Goal: Task Accomplishment & Management: Use online tool/utility

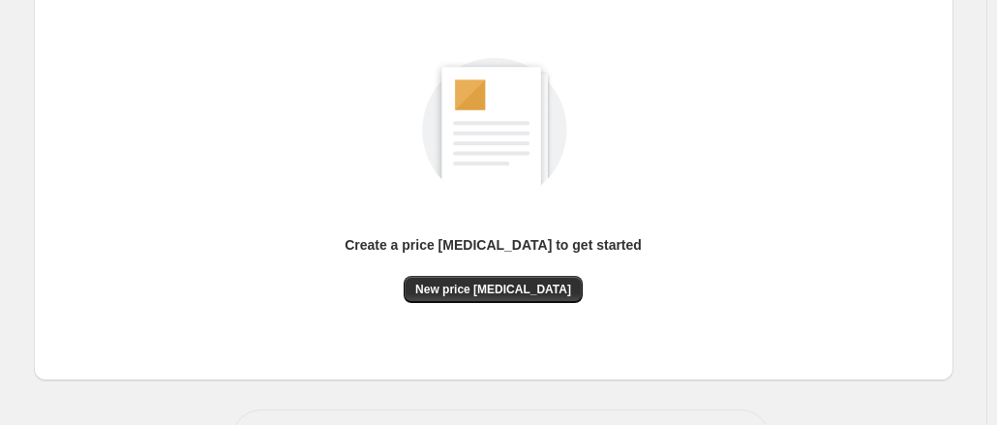
scroll to position [232, 0]
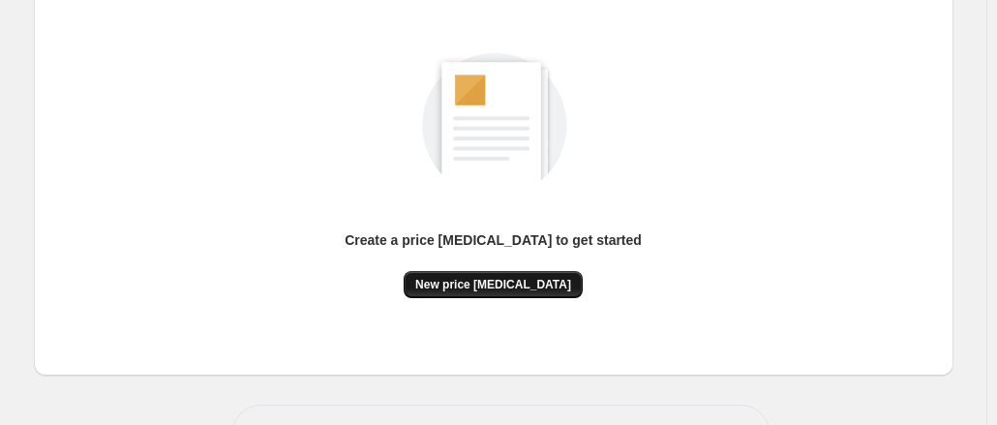
click at [505, 292] on button "New price change job" at bounding box center [493, 284] width 179 height 27
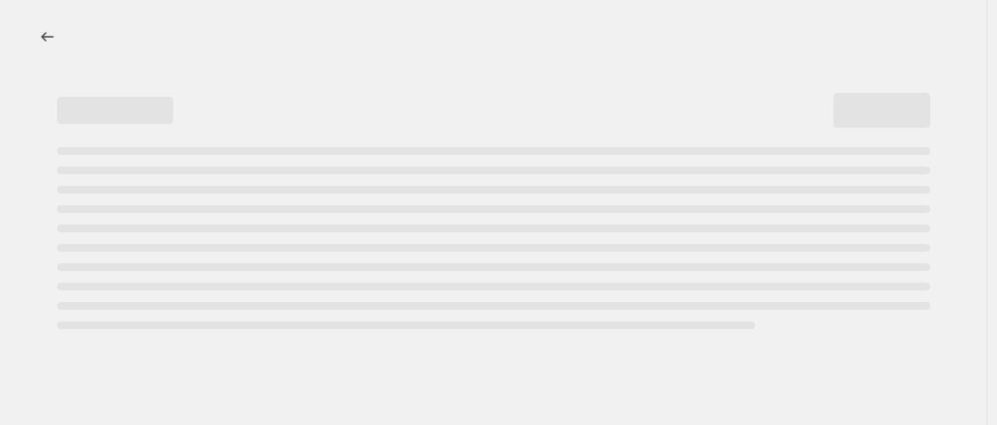
select select "percentage"
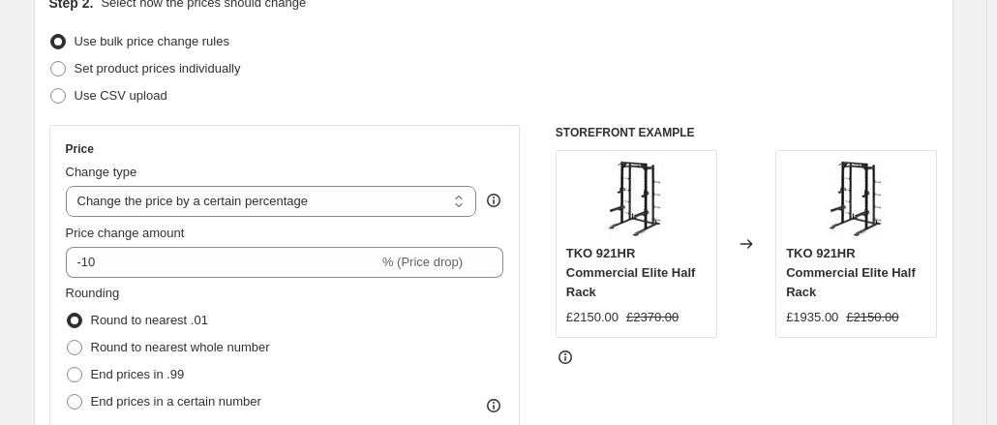
scroll to position [302, 0]
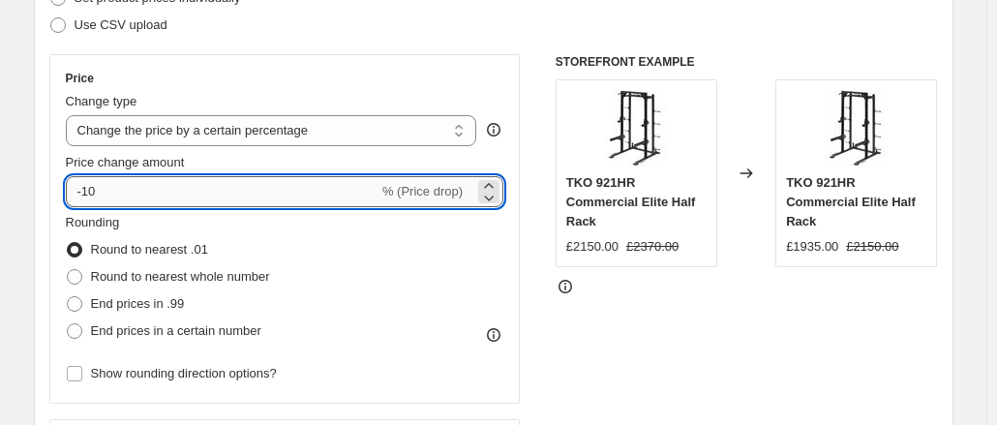
drag, startPoint x: 114, startPoint y: 200, endPoint x: 89, endPoint y: 199, distance: 25.2
click at [89, 199] on input "-10" at bounding box center [222, 191] width 313 height 31
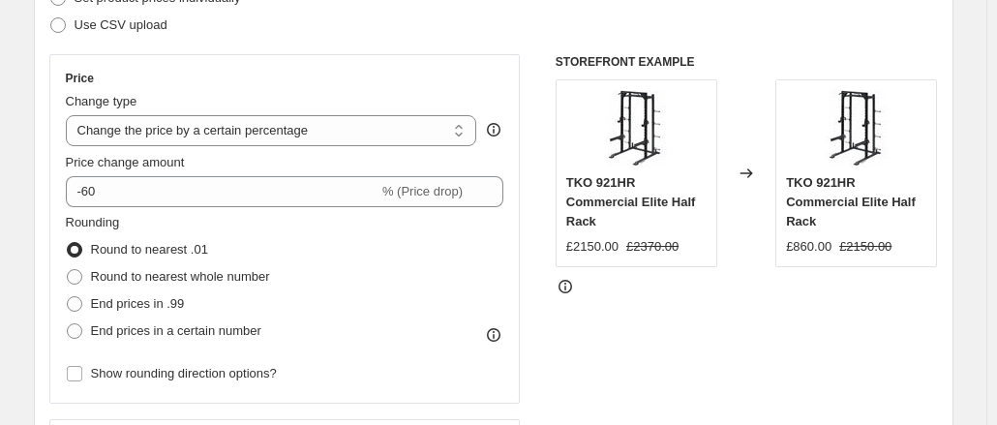
click at [62, 161] on div "Price Change type Change the price to a certain amount Change the price by a ce…" at bounding box center [284, 228] width 471 height 349
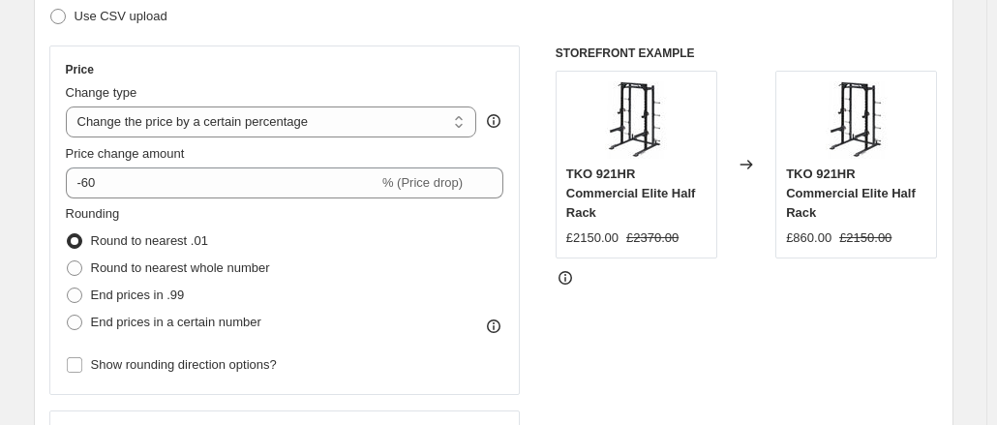
scroll to position [310, 0]
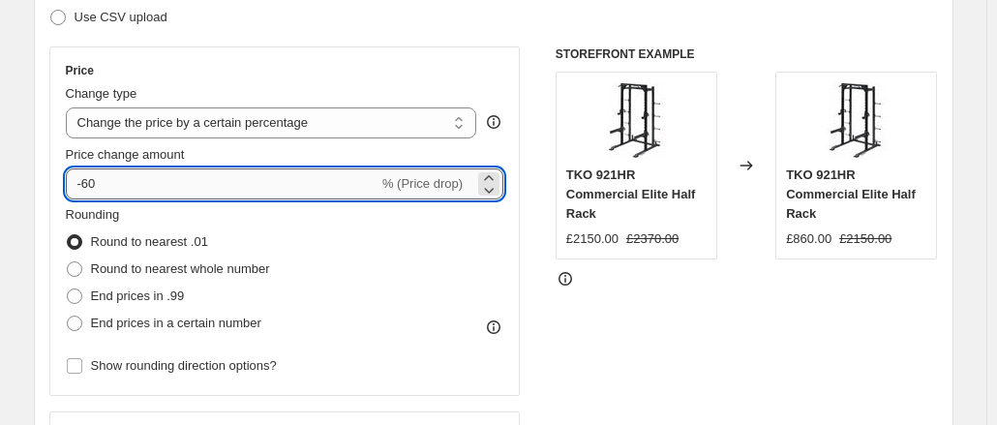
click at [94, 185] on input "-60" at bounding box center [222, 183] width 313 height 31
type input "-70"
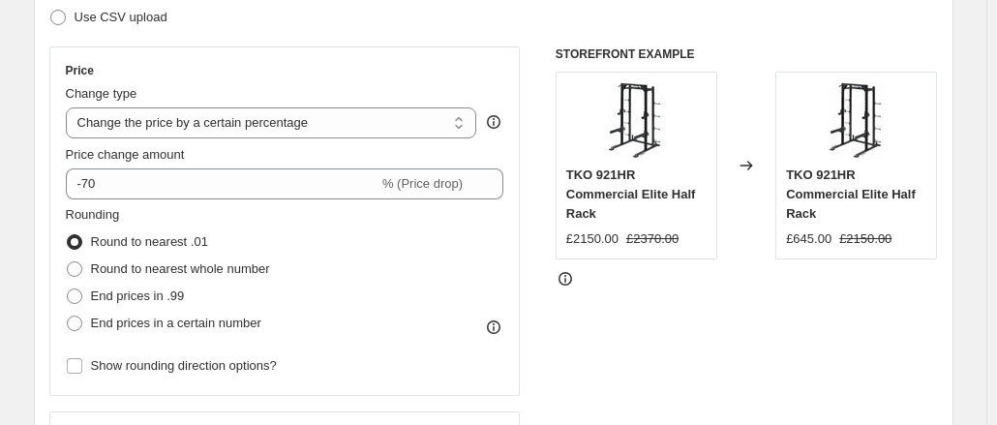
click at [683, 332] on div "STOREFRONT EXAMPLE TKO 921HR Commercial Elite Half Rack £2150.00 £2370.00 Chang…" at bounding box center [747, 283] width 382 height 474
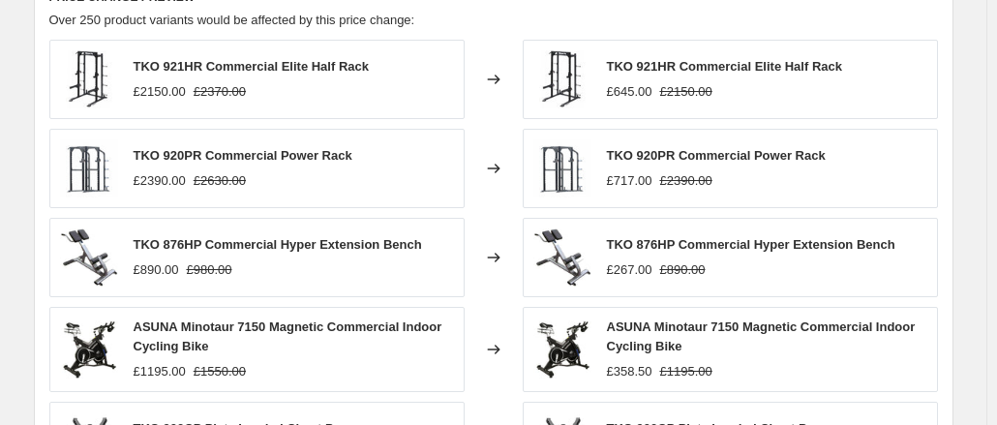
scroll to position [1512, 0]
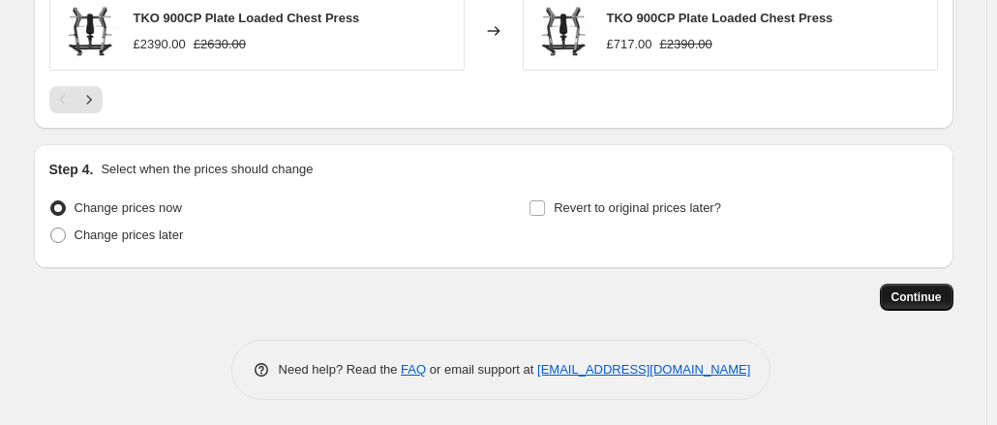
click at [916, 291] on span "Continue" at bounding box center [916, 296] width 50 height 15
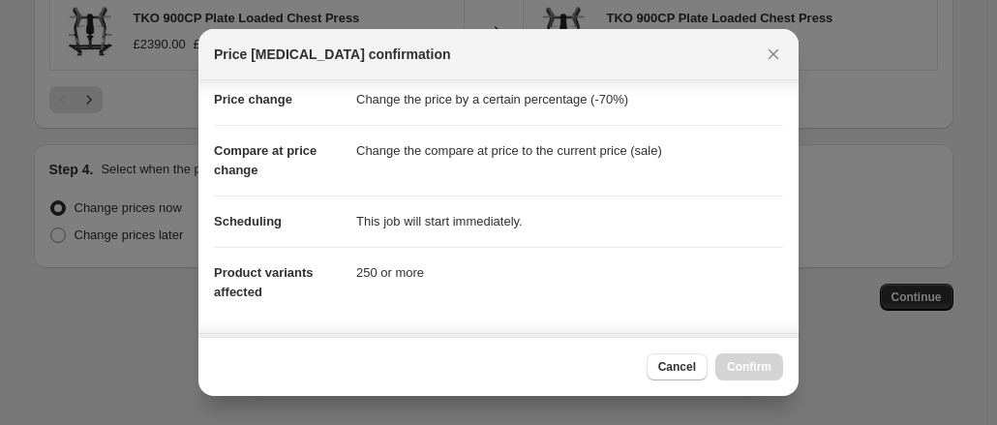
scroll to position [37, 0]
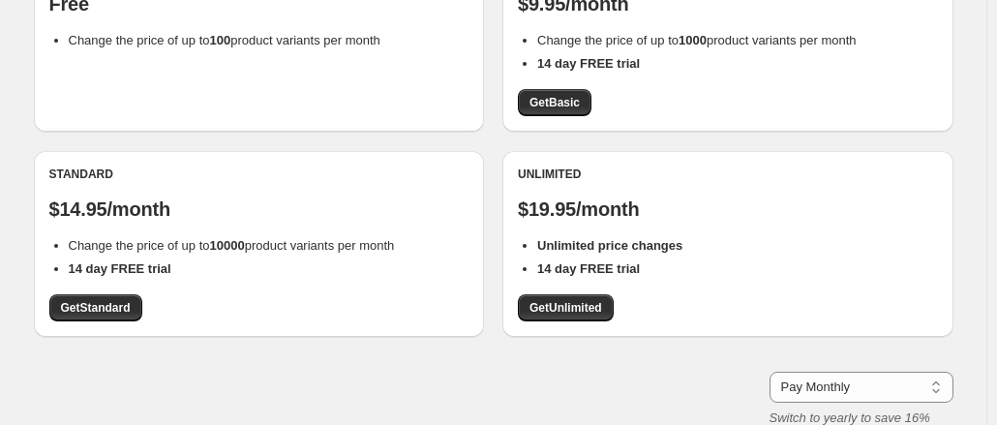
scroll to position [277, 0]
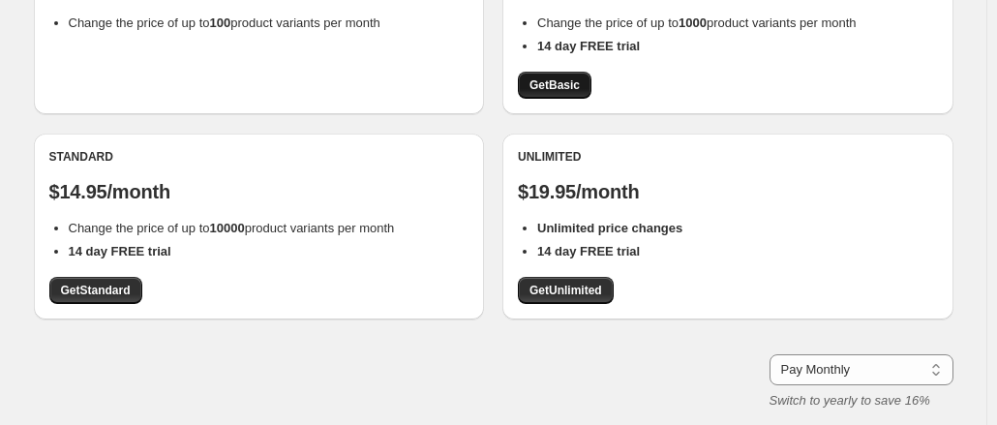
click at [565, 95] on link "Get Basic" at bounding box center [555, 85] width 74 height 27
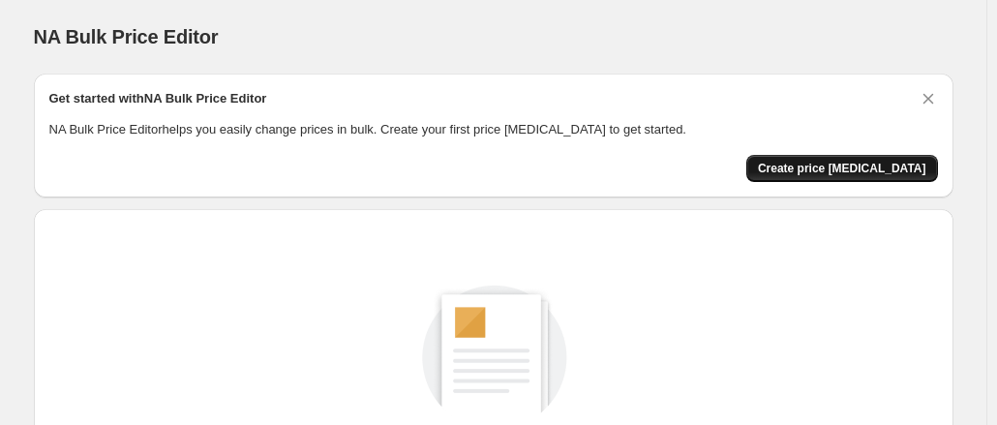
click at [822, 171] on span "Create price [MEDICAL_DATA]" at bounding box center [842, 168] width 168 height 15
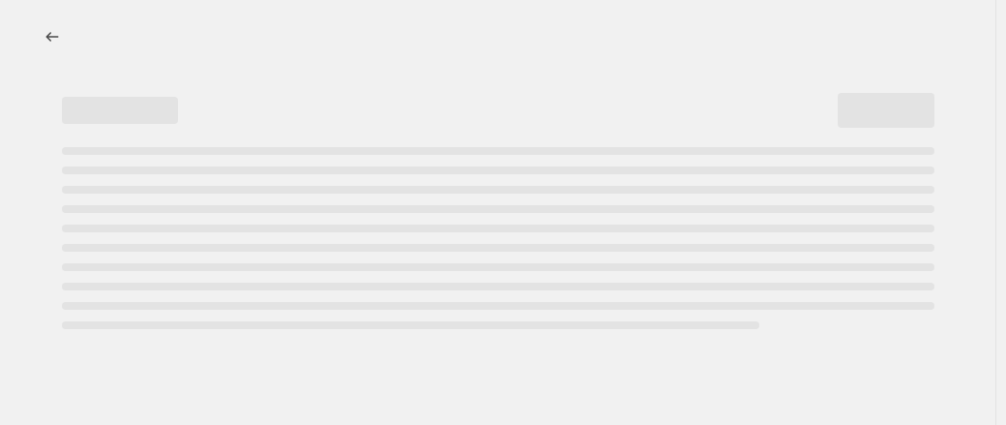
select select "percentage"
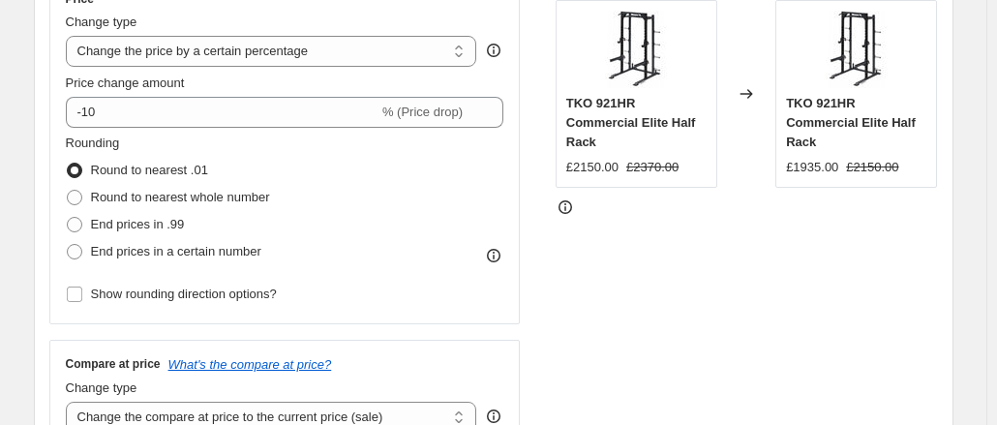
scroll to position [370, 0]
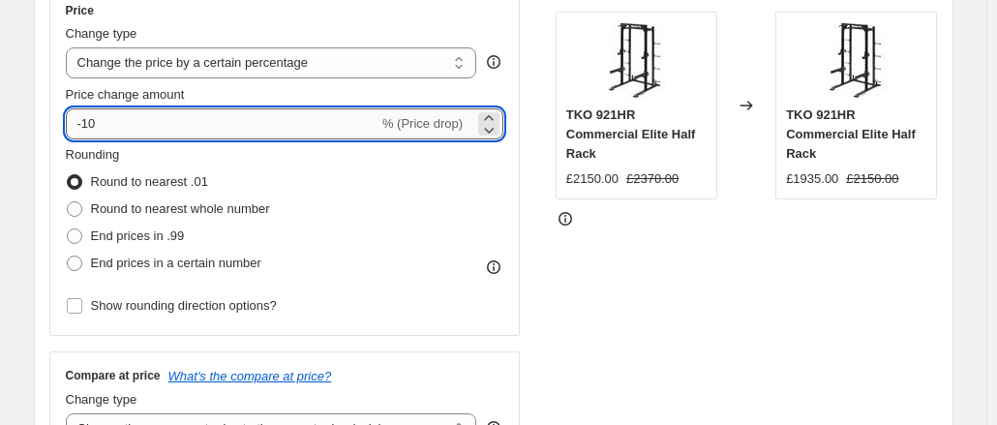
click at [120, 123] on input "-10" at bounding box center [222, 123] width 313 height 31
type input "-1"
type input "-70"
click at [453, 218] on div "Rounding Round to nearest .01 Round to nearest whole number End prices in .99 E…" at bounding box center [285, 211] width 438 height 132
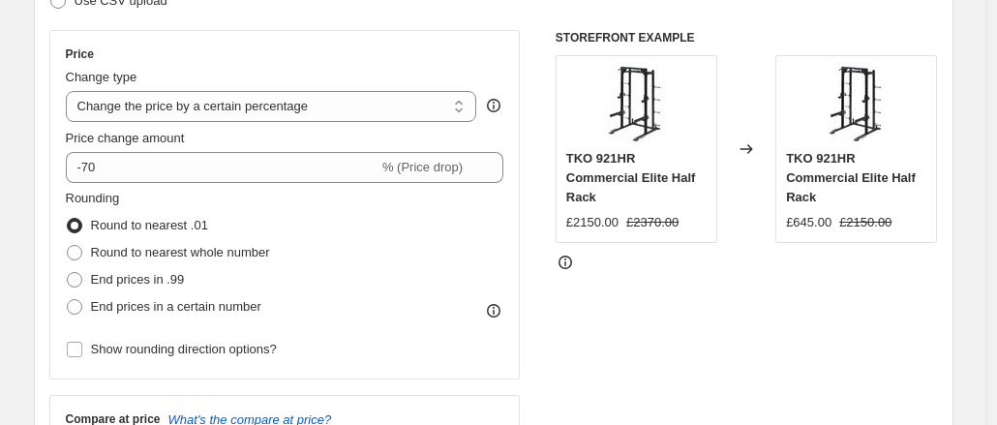
scroll to position [325, 0]
click at [290, 107] on select "Change the price to a certain amount Change the price by a certain amount Chang…" at bounding box center [271, 107] width 411 height 31
click at [666, 249] on div "STOREFRONT EXAMPLE TKO 921HR Commercial Elite Half Rack £2150.00 £2370.00 Chang…" at bounding box center [747, 268] width 382 height 474
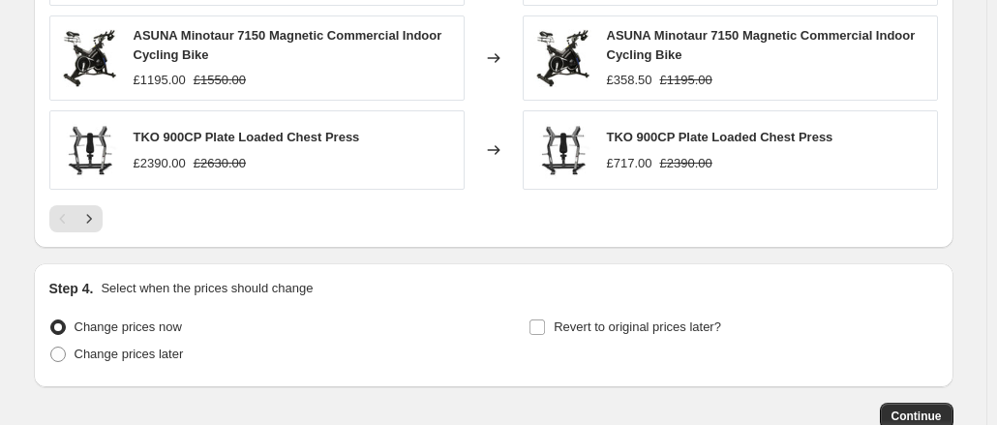
scroll to position [1512, 0]
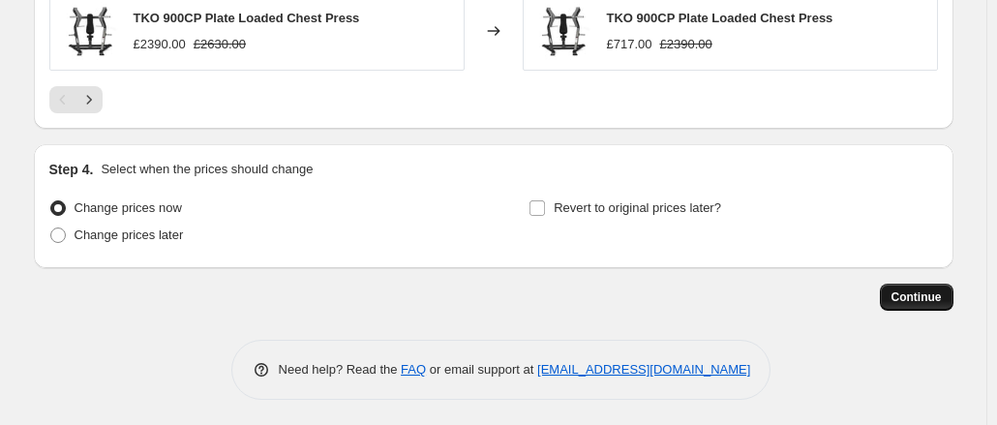
click at [913, 289] on span "Continue" at bounding box center [916, 296] width 50 height 15
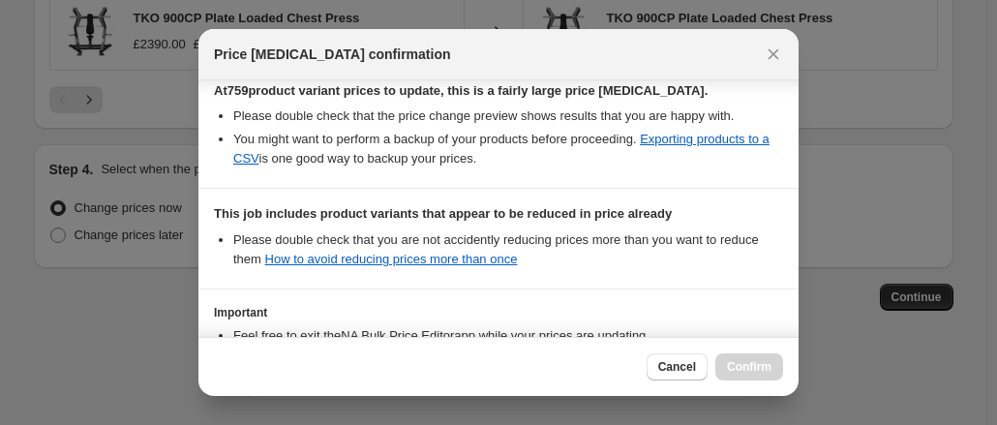
scroll to position [494, 0]
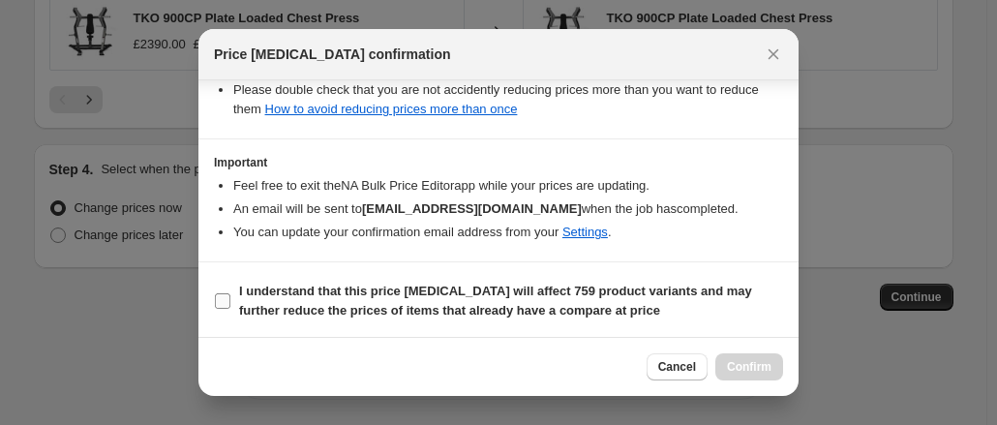
click at [215, 300] on input "I understand that this price [MEDICAL_DATA] will affect 759 product variants an…" at bounding box center [222, 300] width 15 height 15
checkbox input "true"
click at [755, 359] on button "Confirm" at bounding box center [749, 366] width 68 height 27
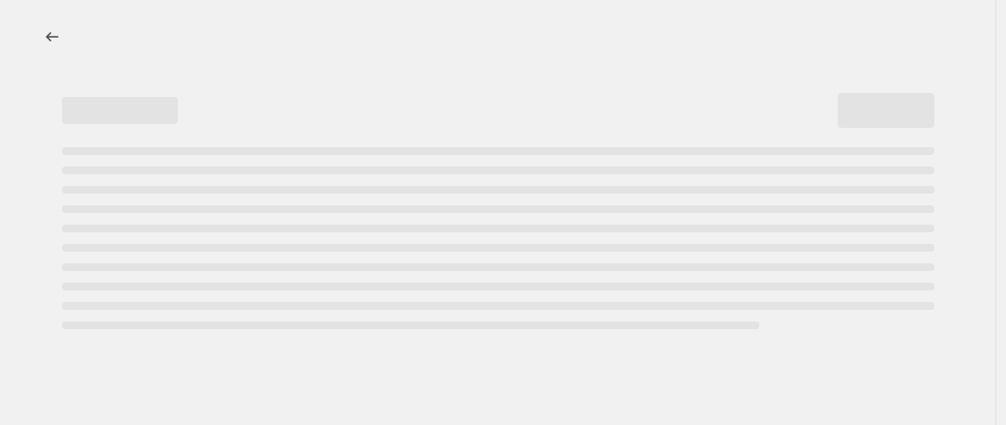
select select "percentage"
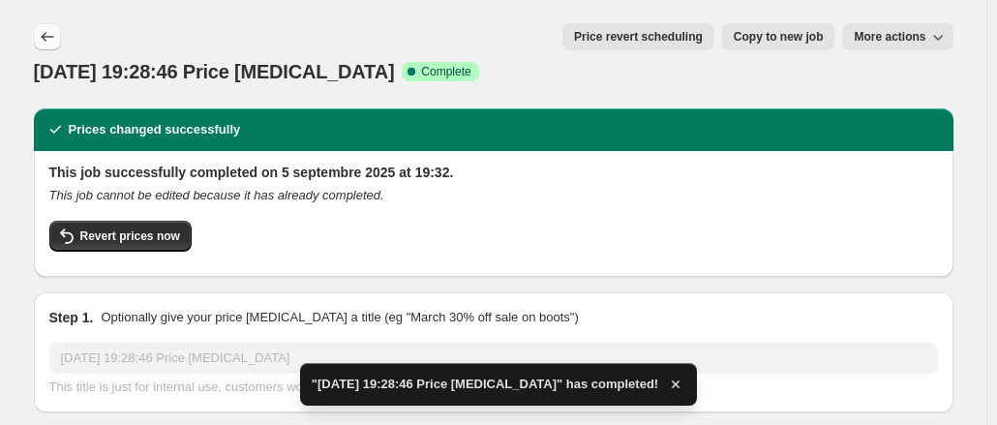
click at [47, 35] on icon "Price change jobs" at bounding box center [47, 36] width 19 height 19
